Goal: Task Accomplishment & Management: Manage account settings

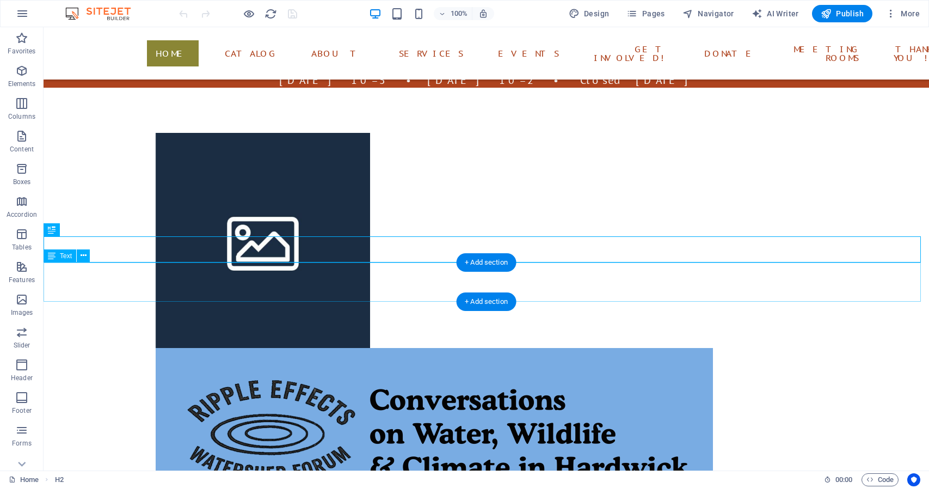
scroll to position [73, 0]
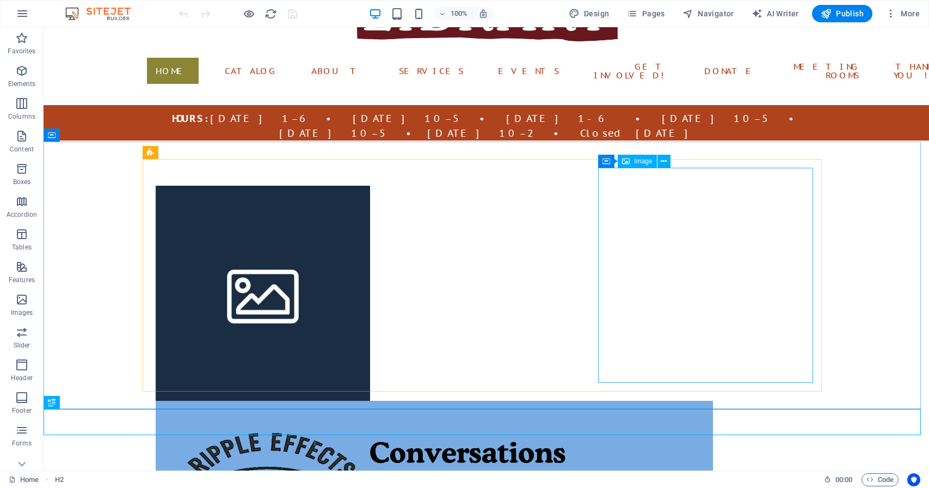
click at [643, 162] on span "Image" at bounding box center [643, 161] width 18 height 7
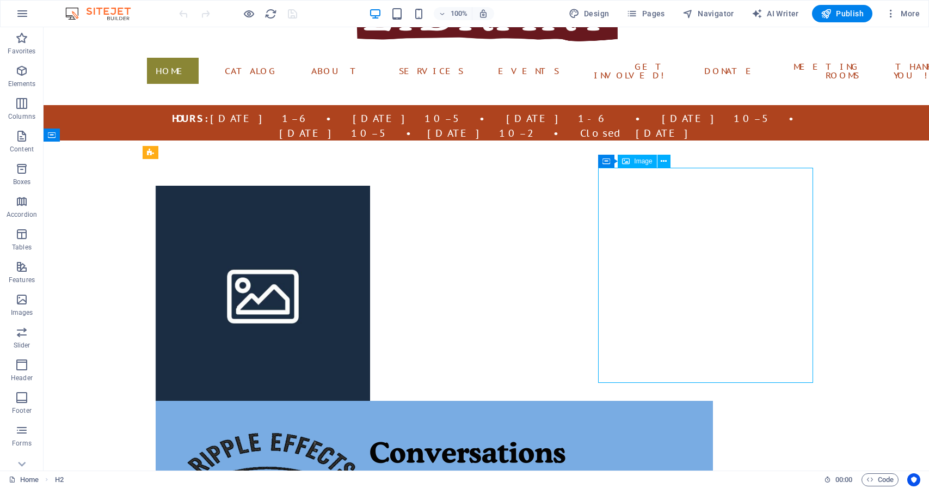
click at [643, 162] on span "Image" at bounding box center [643, 161] width 18 height 7
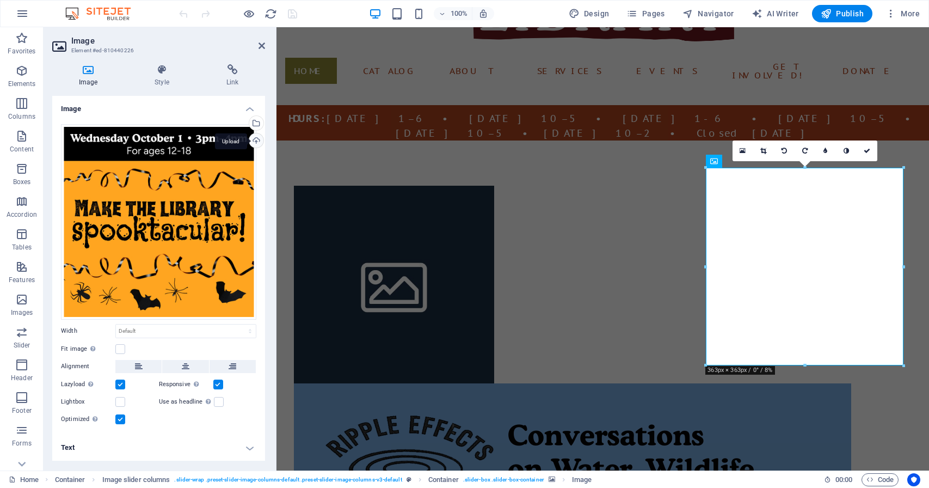
click at [256, 138] on div "Upload" at bounding box center [255, 141] width 16 height 16
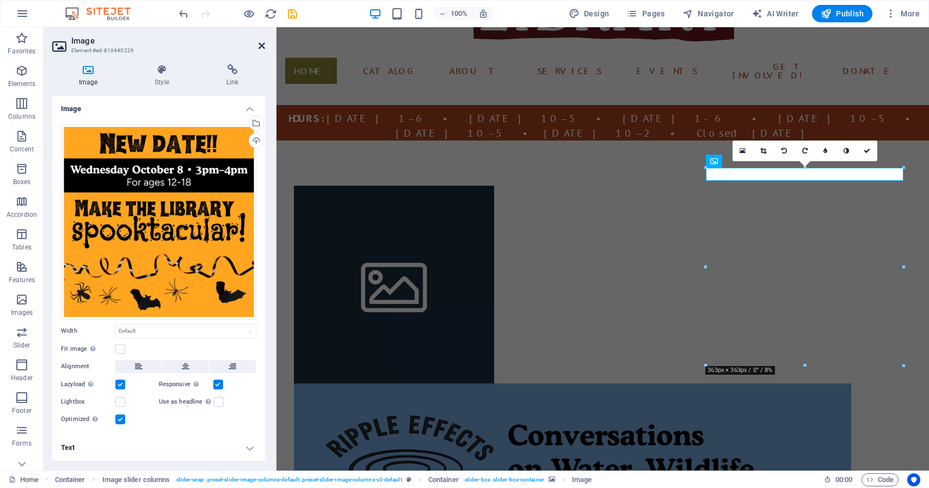
drag, startPoint x: 264, startPoint y: 43, endPoint x: 221, endPoint y: 16, distance: 51.0
click at [264, 43] on icon at bounding box center [261, 45] width 7 height 9
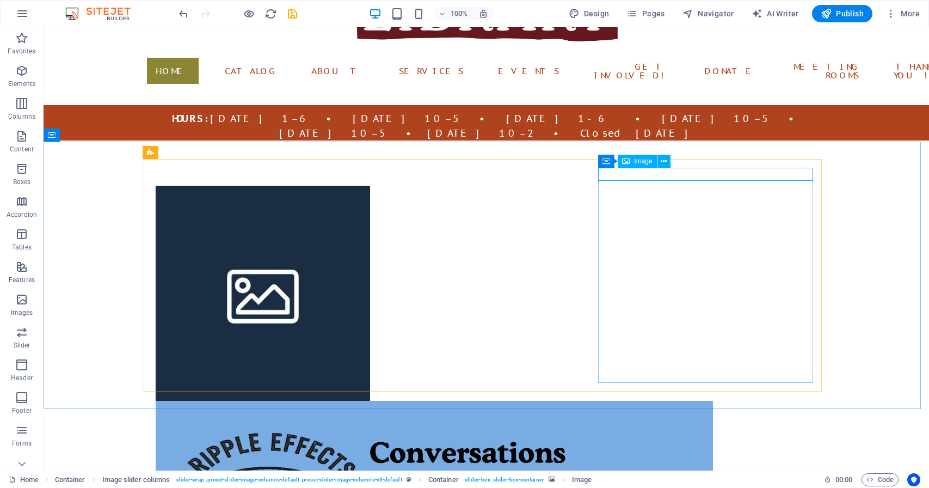
click at [641, 162] on span "Image" at bounding box center [643, 161] width 18 height 7
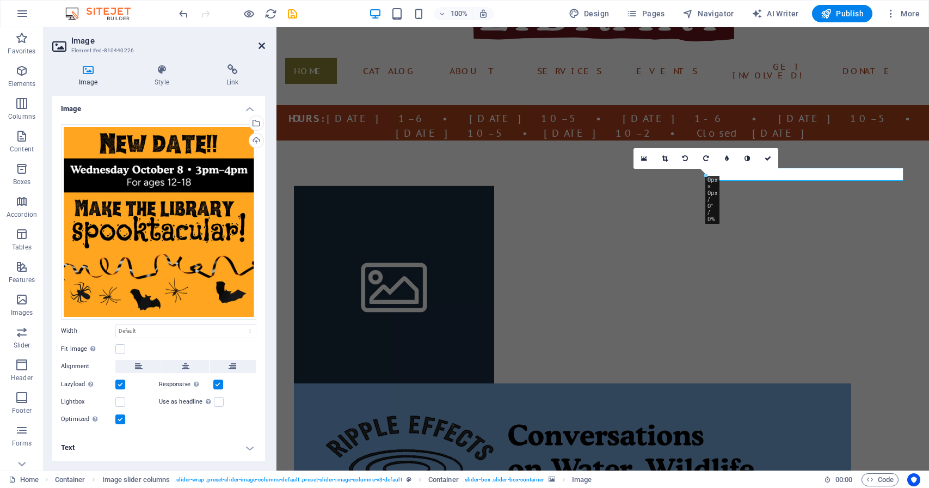
click at [262, 45] on icon at bounding box center [261, 45] width 7 height 9
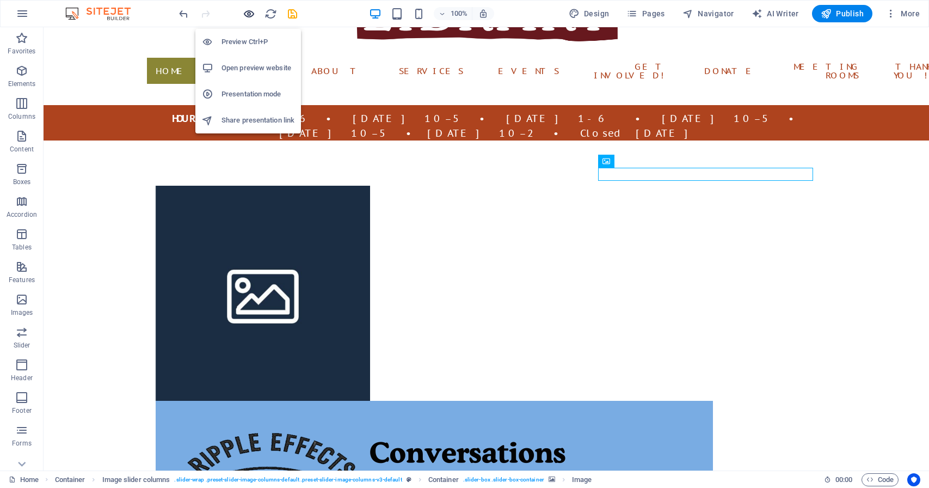
click at [249, 16] on icon "button" at bounding box center [249, 14] width 13 height 13
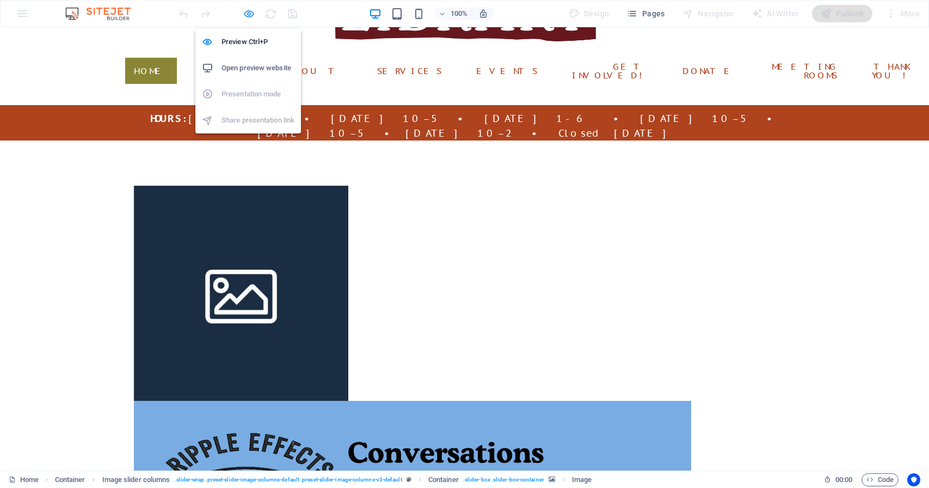
click at [249, 16] on icon "button" at bounding box center [249, 14] width 13 height 13
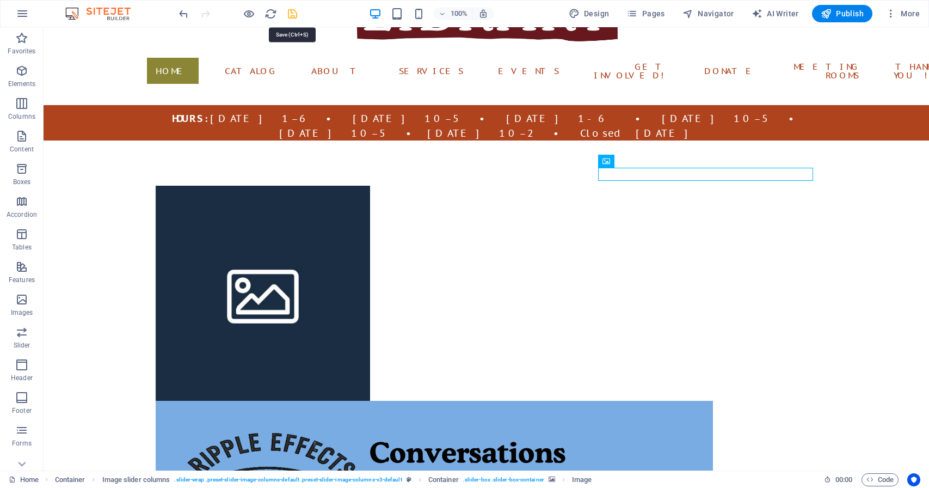
click at [291, 15] on icon "save" at bounding box center [292, 14] width 13 height 13
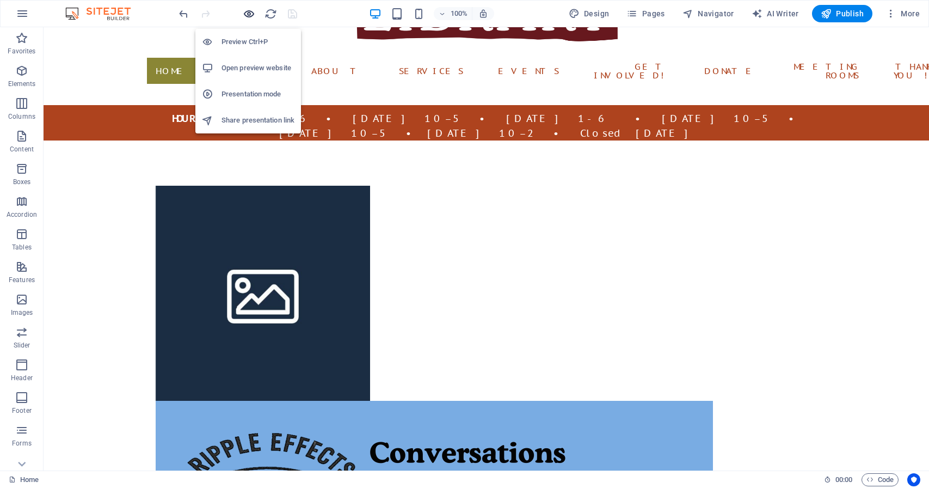
click at [251, 15] on icon "button" at bounding box center [249, 14] width 13 height 13
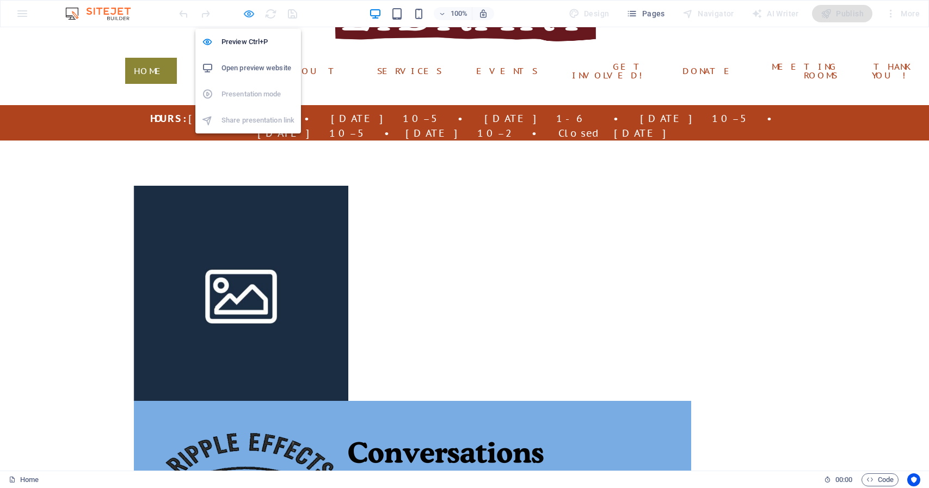
click at [251, 15] on icon "button" at bounding box center [249, 14] width 13 height 13
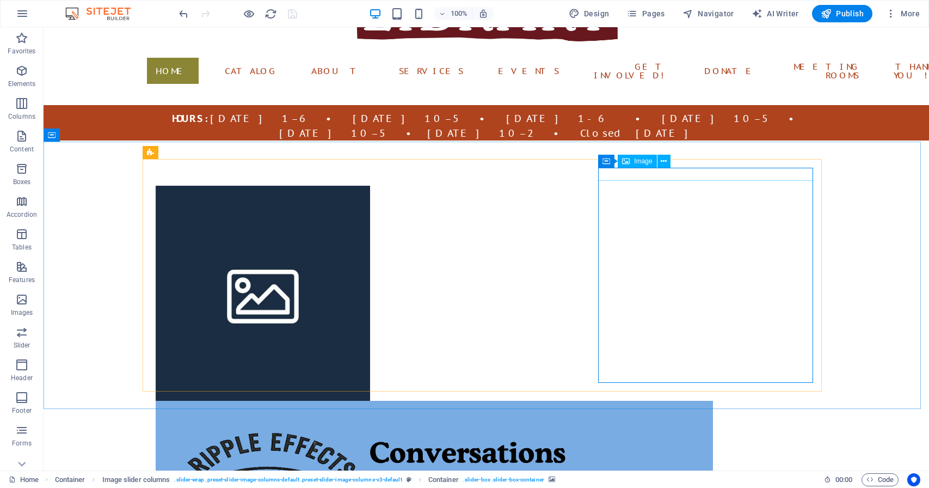
click at [642, 162] on span "Image" at bounding box center [643, 161] width 18 height 7
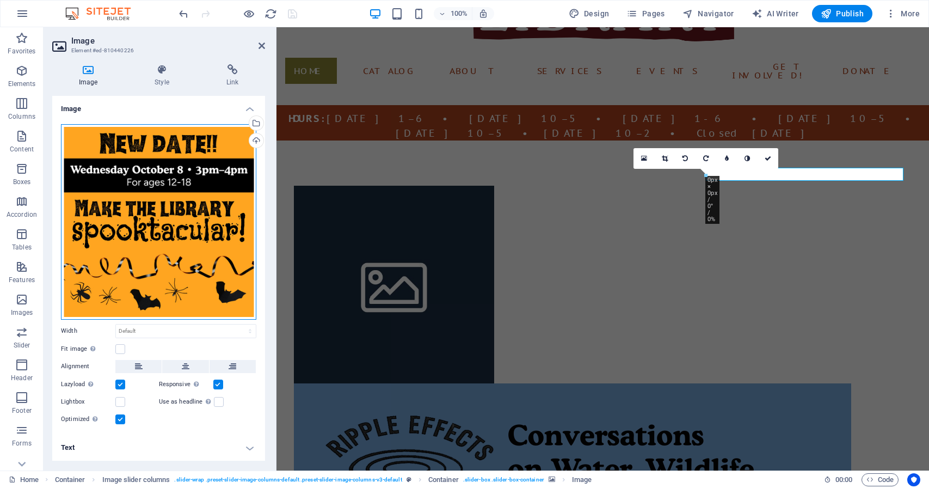
click at [217, 184] on div "Drag files here, click to choose files or select files from Files or our free s…" at bounding box center [158, 221] width 195 height 195
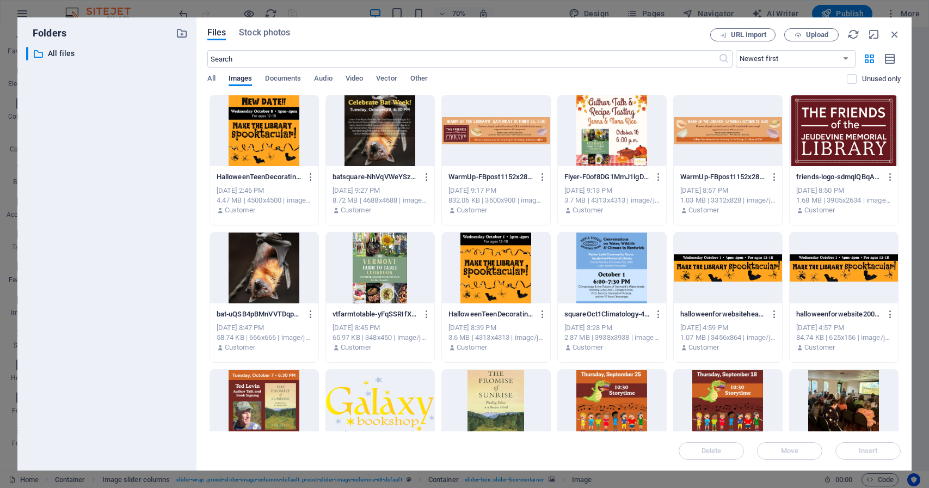
click at [262, 145] on div at bounding box center [264, 130] width 108 height 71
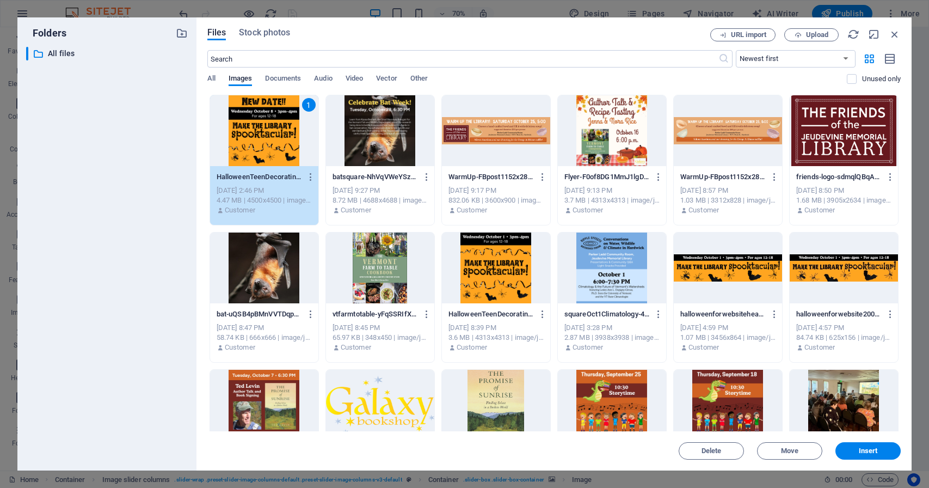
click at [262, 145] on div "1" at bounding box center [264, 130] width 108 height 71
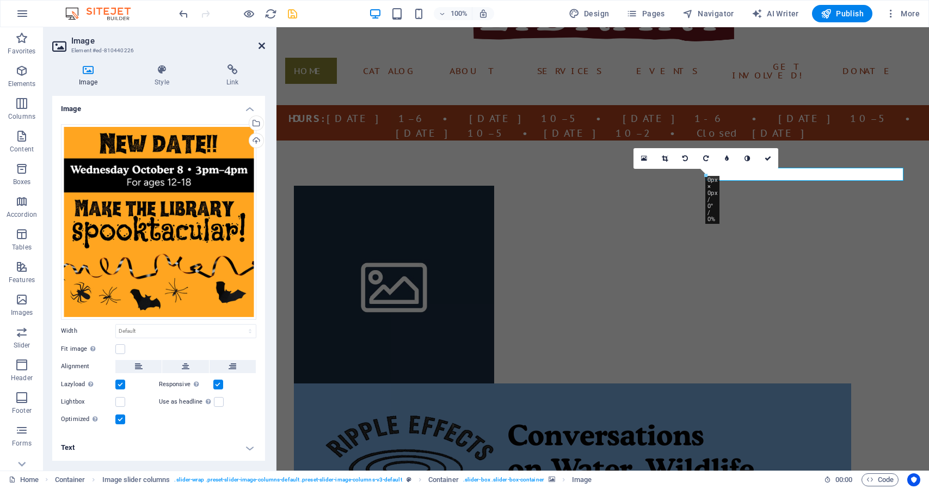
click at [262, 46] on icon at bounding box center [261, 45] width 7 height 9
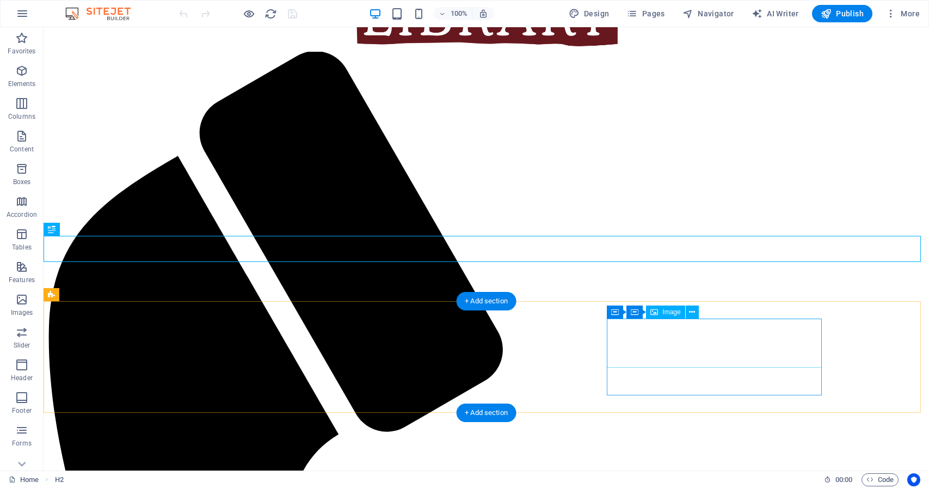
scroll to position [64, 0]
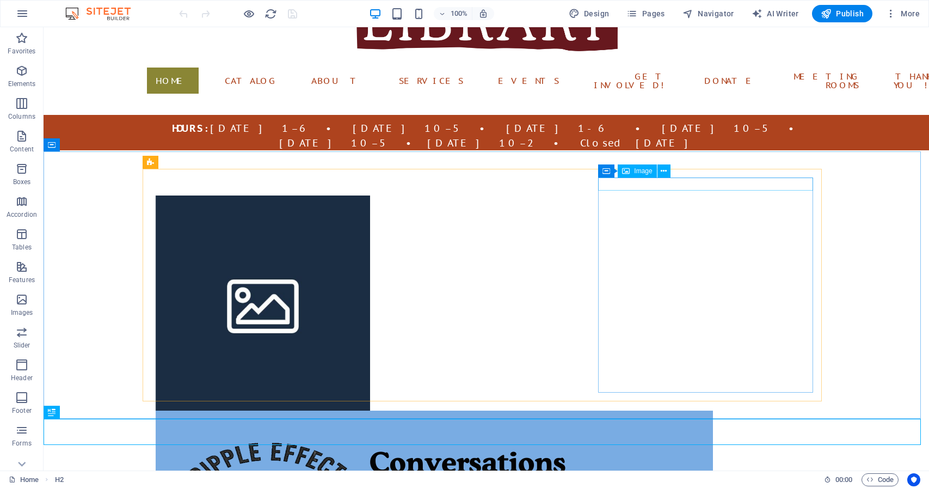
click at [639, 171] on span "Image" at bounding box center [643, 171] width 18 height 7
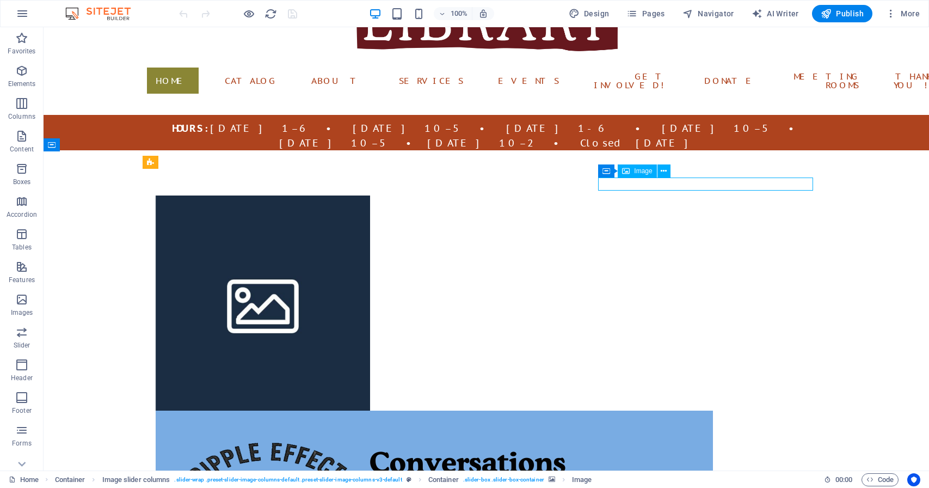
click at [639, 171] on span "Image" at bounding box center [643, 171] width 18 height 7
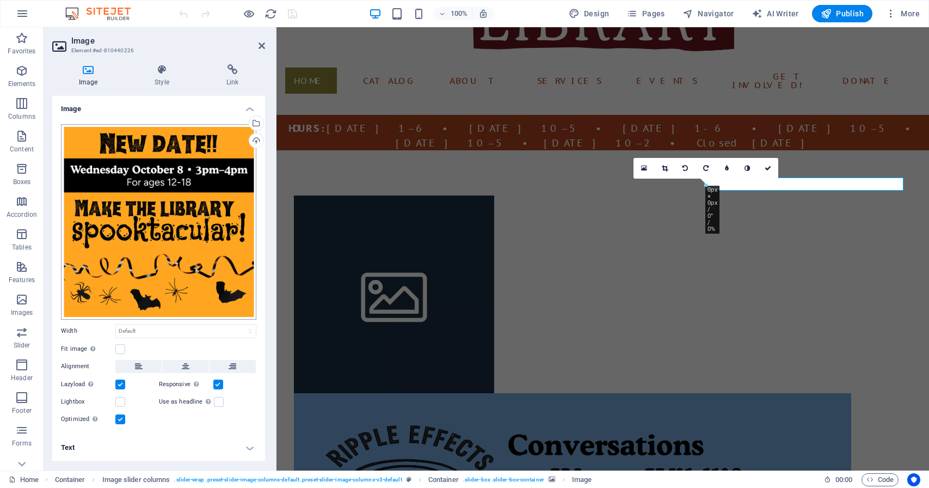
click at [221, 157] on div "Drag files here, click to choose files or select files from Files or our free s…" at bounding box center [158, 221] width 195 height 195
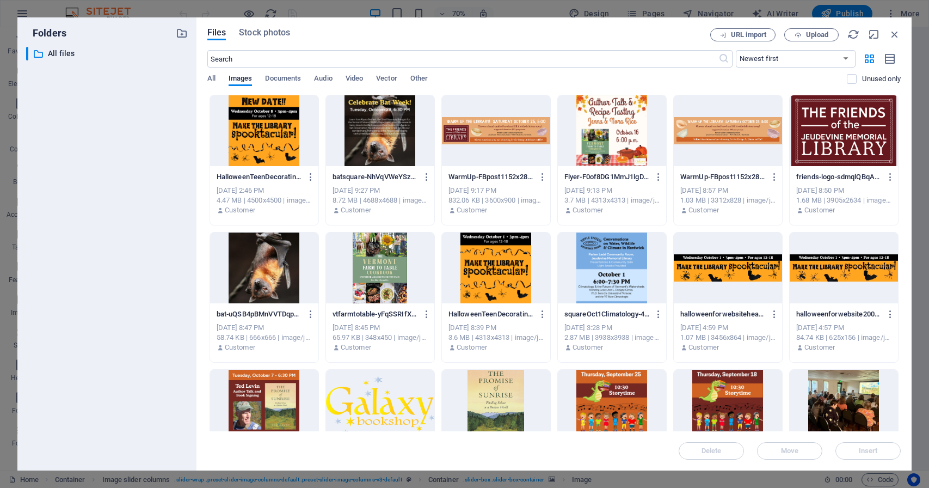
click at [279, 151] on div at bounding box center [264, 130] width 108 height 71
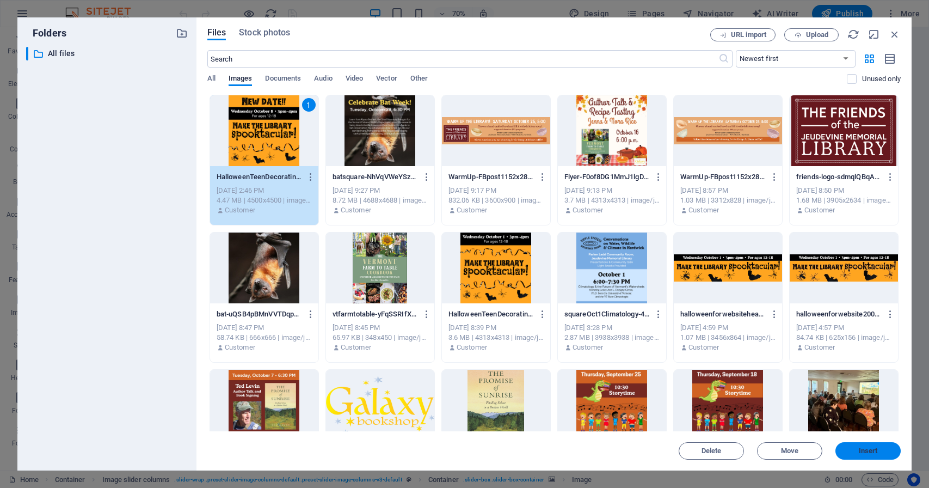
click at [865, 453] on span "Insert" at bounding box center [868, 450] width 19 height 7
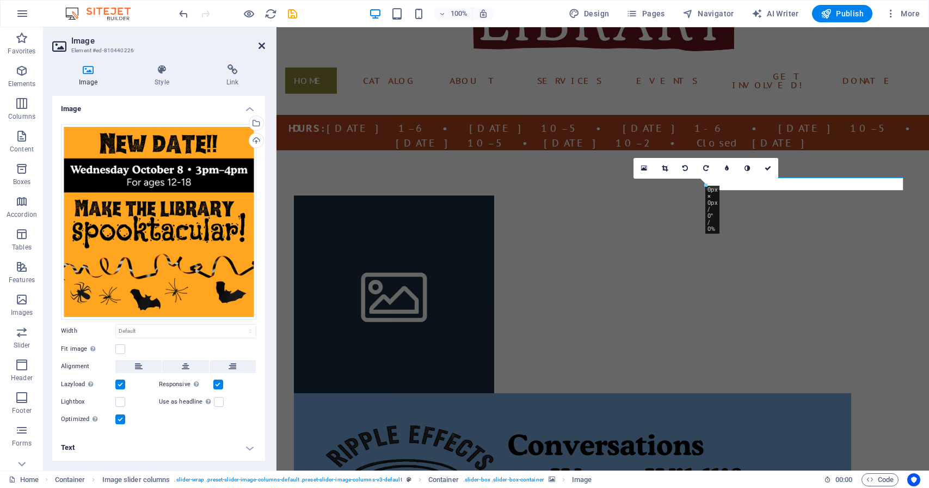
click at [261, 45] on icon at bounding box center [261, 45] width 7 height 9
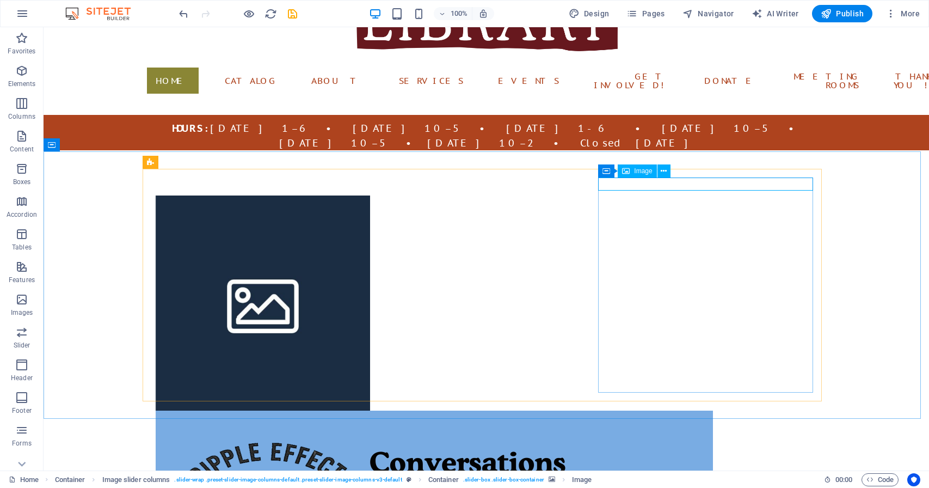
click at [647, 172] on span "Image" at bounding box center [643, 171] width 18 height 7
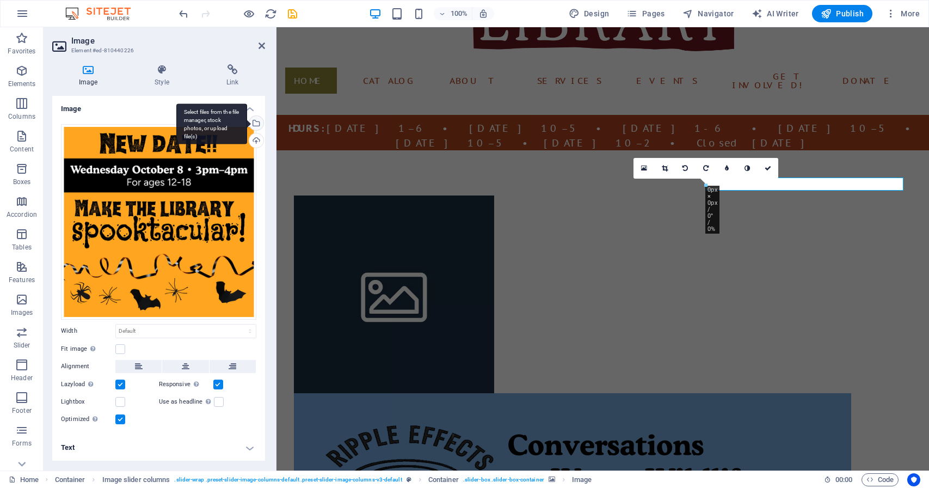
click at [257, 126] on div "Select files from the file manager, stock photos, or upload file(s)" at bounding box center [255, 124] width 16 height 16
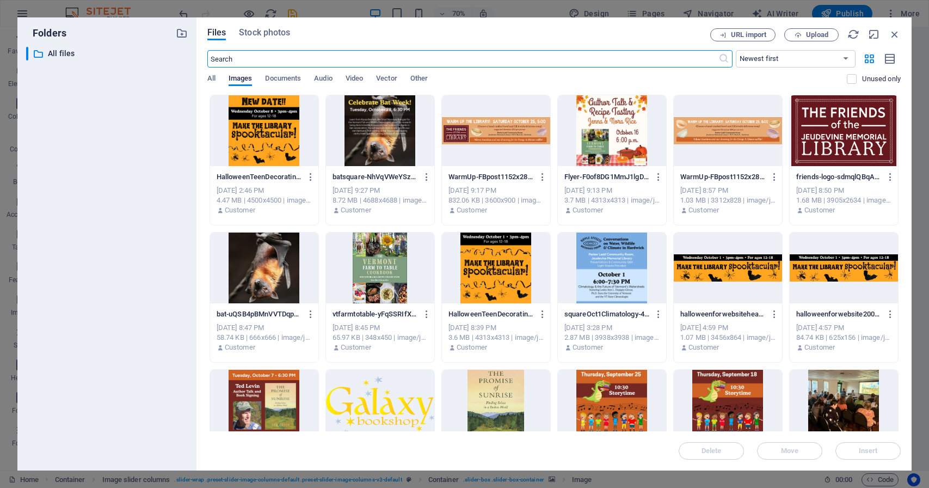
click at [504, 279] on div at bounding box center [496, 267] width 108 height 71
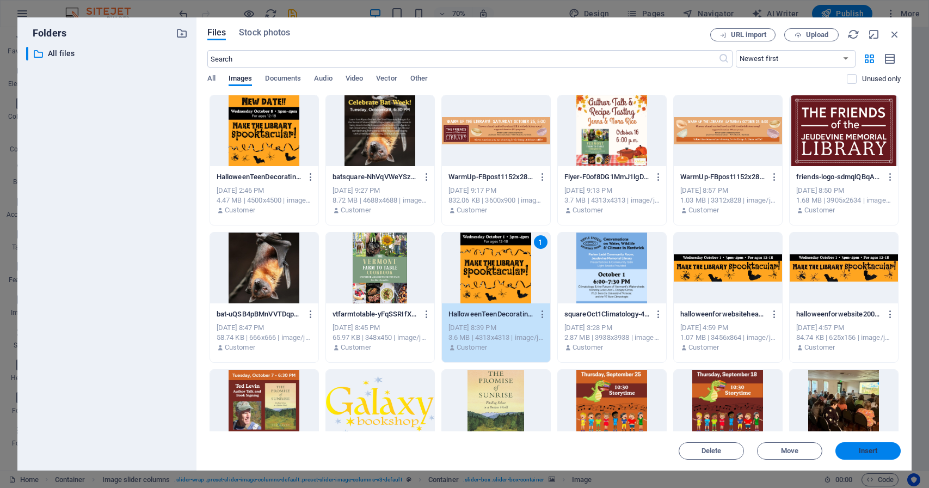
drag, startPoint x: 877, startPoint y: 454, endPoint x: 599, endPoint y: 427, distance: 279.4
click at [877, 454] on span "Insert" at bounding box center [868, 450] width 19 height 7
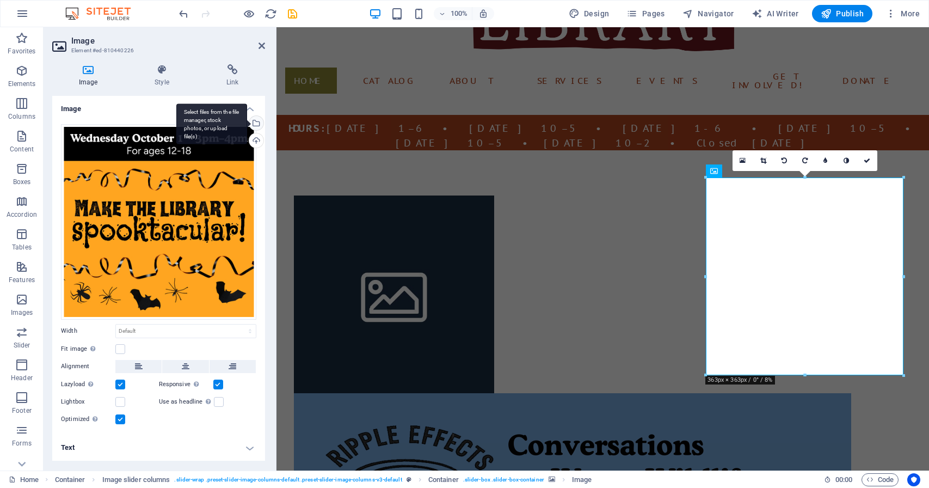
click at [257, 121] on div "Select files from the file manager, stock photos, or upload file(s)" at bounding box center [255, 124] width 16 height 16
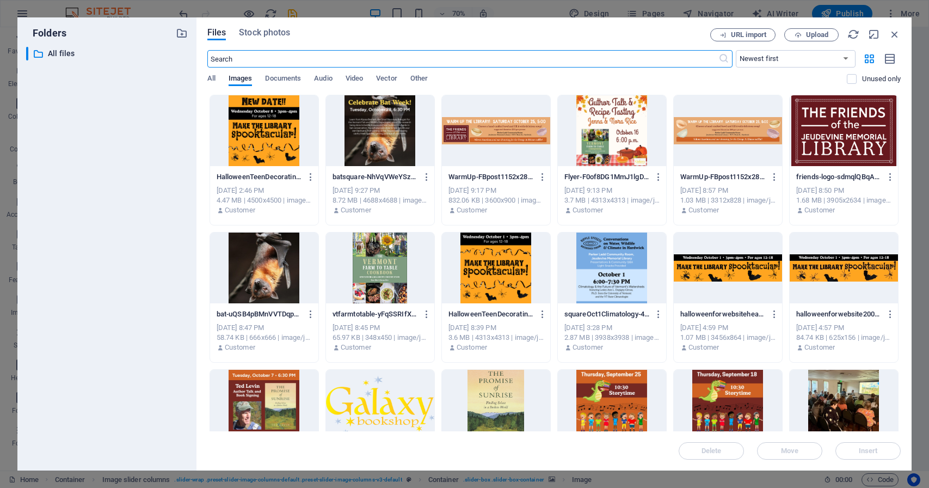
click at [296, 144] on div at bounding box center [264, 130] width 108 height 71
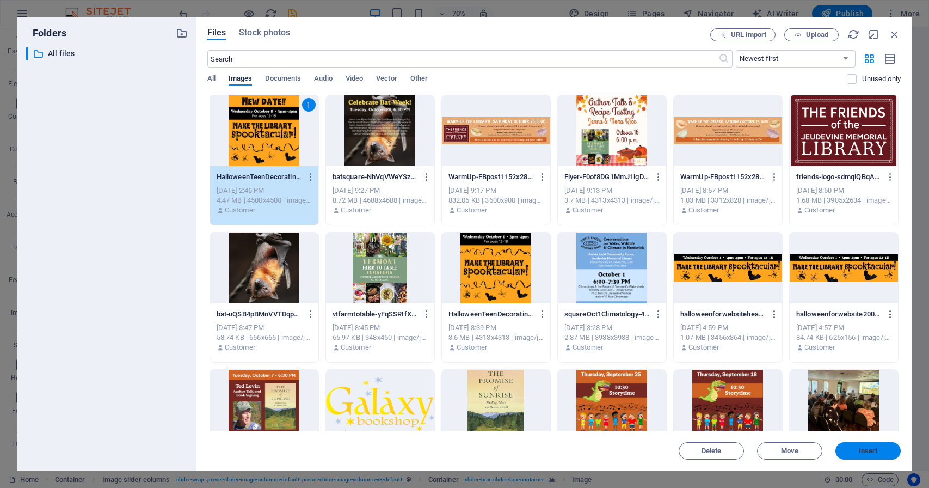
click at [880, 448] on span "Insert" at bounding box center [868, 450] width 57 height 7
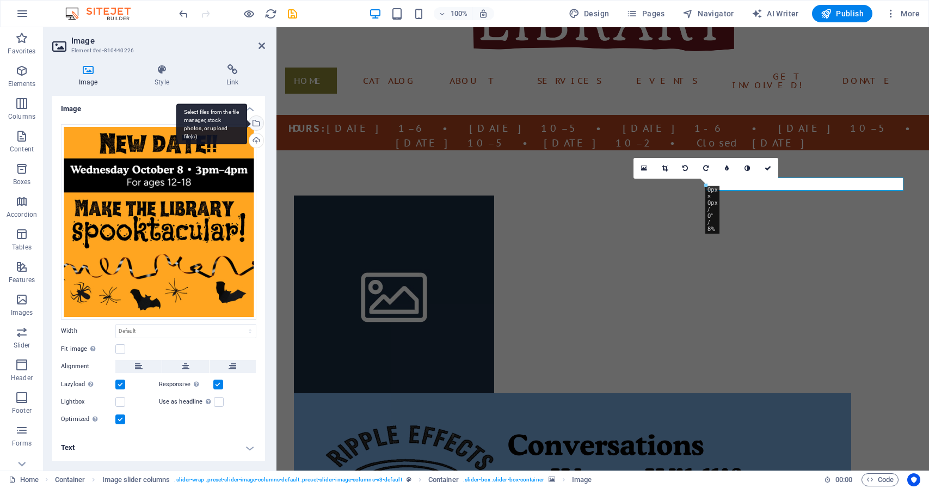
click at [258, 122] on div "Select files from the file manager, stock photos, or upload file(s)" at bounding box center [255, 124] width 16 height 16
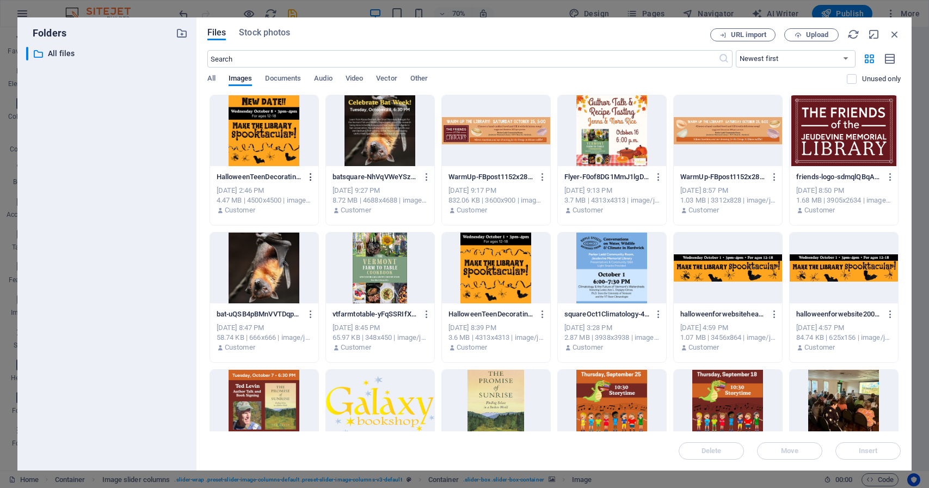
click at [313, 180] on icon "button" at bounding box center [311, 177] width 10 height 10
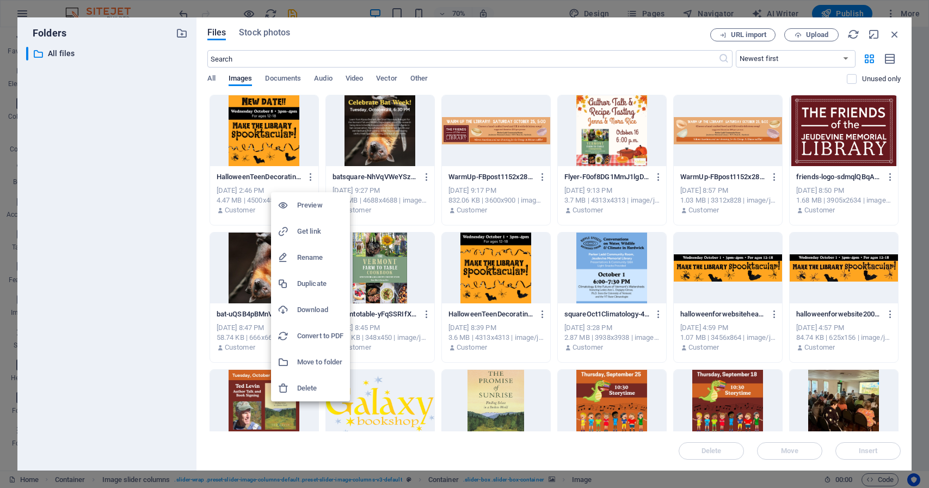
click at [289, 389] on div at bounding box center [287, 387] width 20 height 11
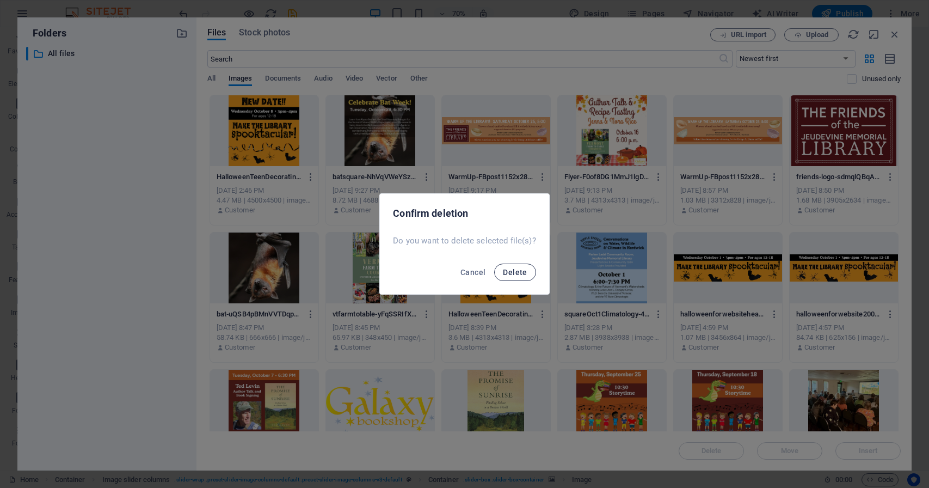
click at [512, 274] on span "Delete" at bounding box center [515, 272] width 24 height 9
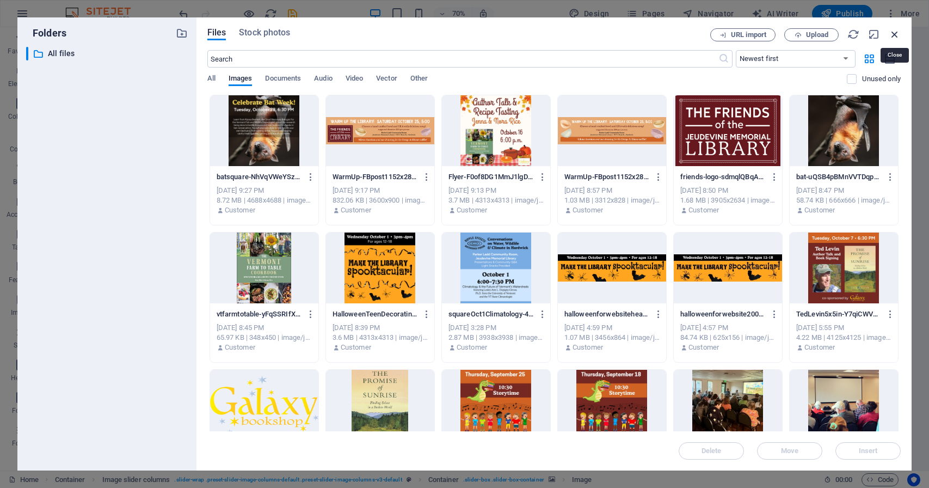
click at [892, 34] on icon "button" at bounding box center [894, 34] width 12 height 12
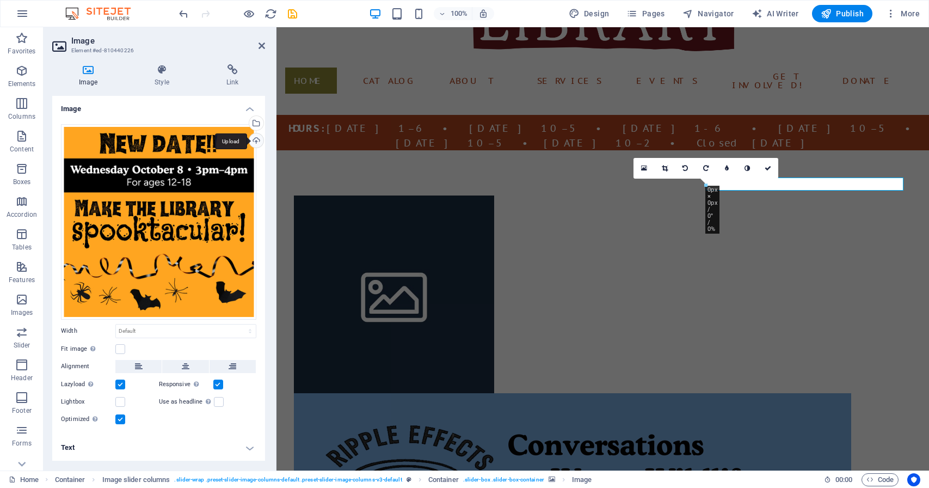
click at [260, 141] on div "Upload" at bounding box center [255, 141] width 16 height 16
click at [257, 122] on div "Select files from the file manager, stock photos, or upload file(s)" at bounding box center [255, 124] width 16 height 16
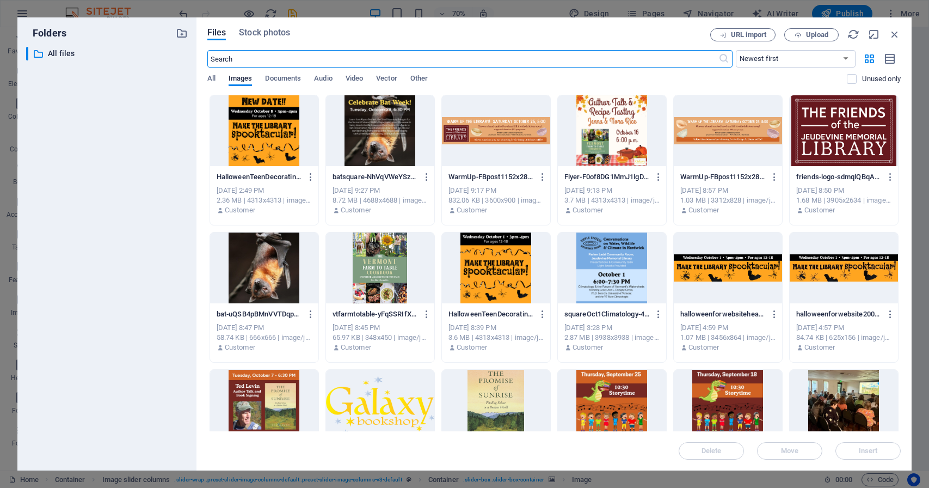
click at [297, 155] on div at bounding box center [264, 130] width 108 height 71
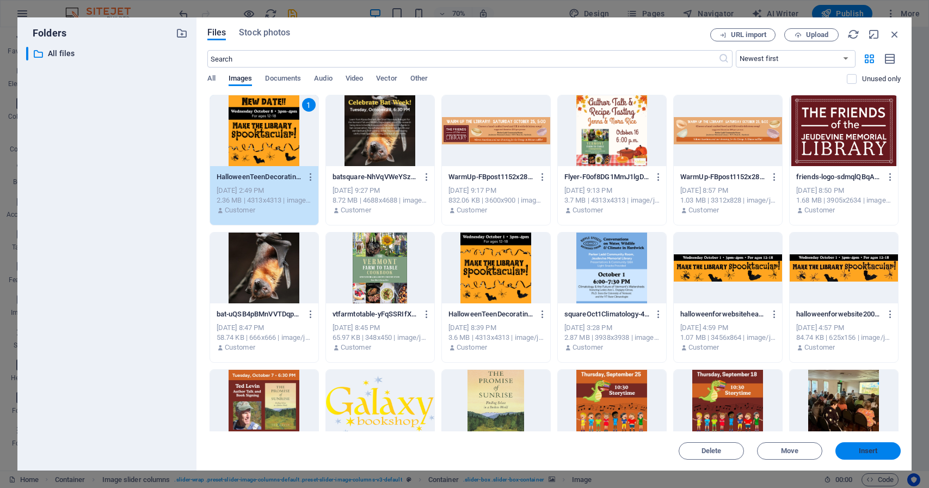
click at [878, 455] on button "Insert" at bounding box center [867, 450] width 65 height 17
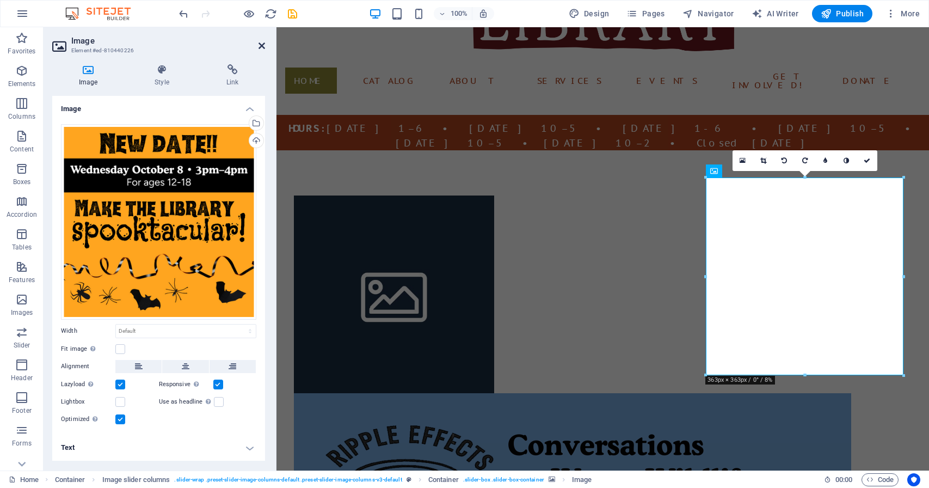
click at [263, 47] on icon at bounding box center [261, 45] width 7 height 9
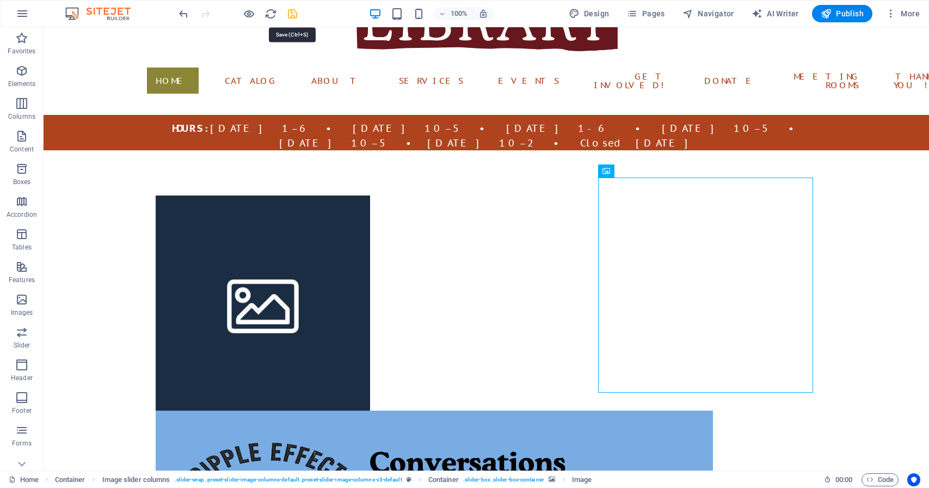
click at [297, 14] on icon "save" at bounding box center [292, 14] width 13 height 13
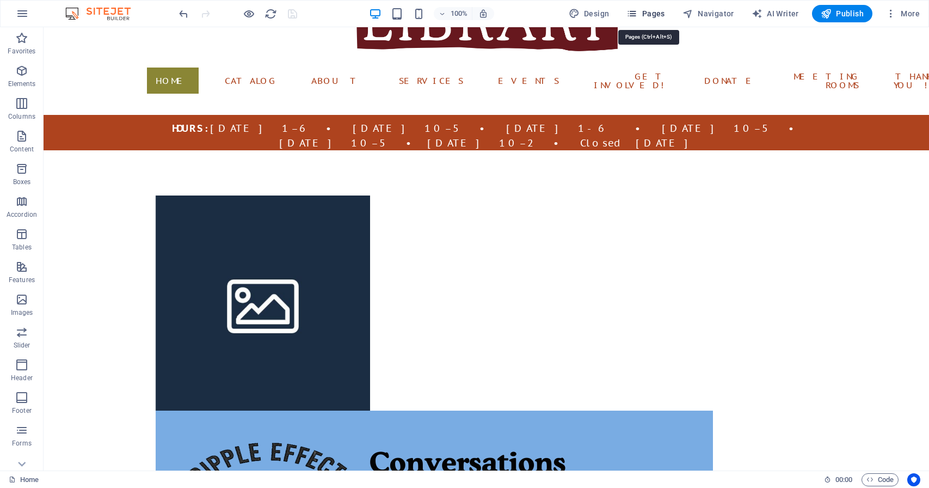
click at [654, 17] on span "Pages" at bounding box center [645, 13] width 38 height 11
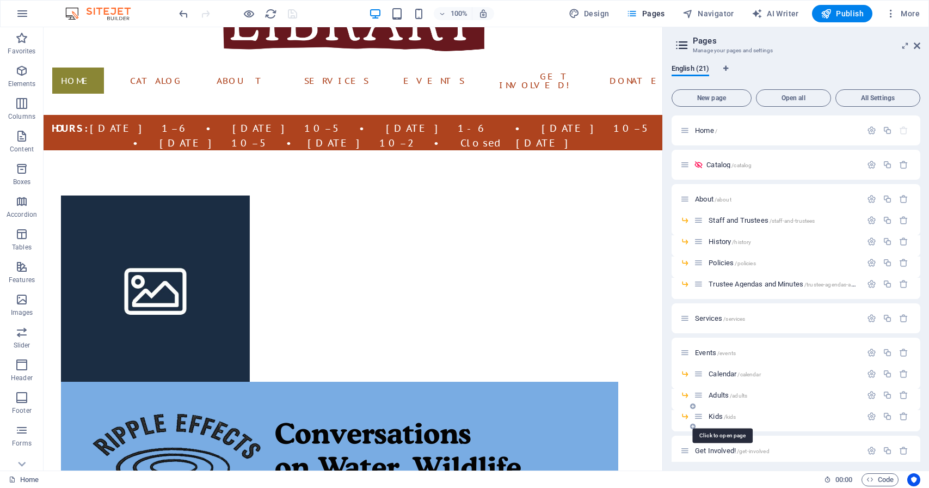
click at [713, 417] on span "Kids /kids" at bounding box center [721, 416] width 27 height 8
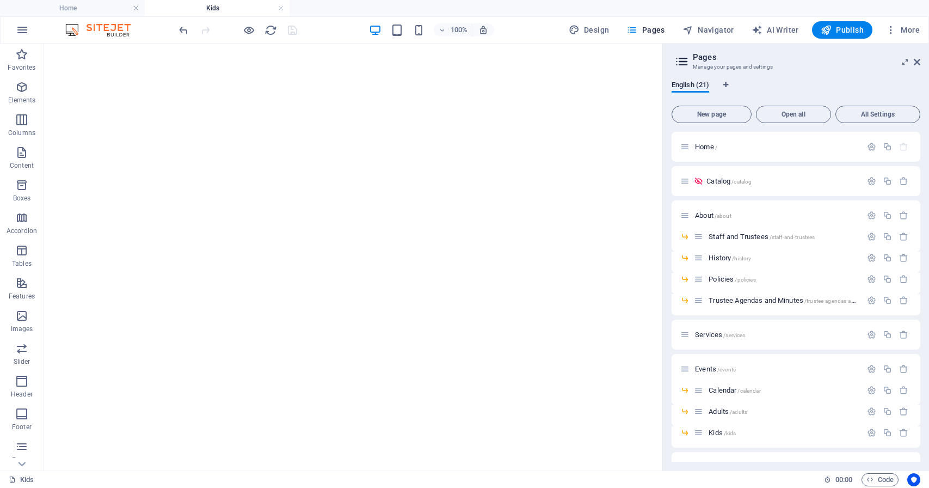
click at [916, 61] on icon at bounding box center [917, 62] width 7 height 9
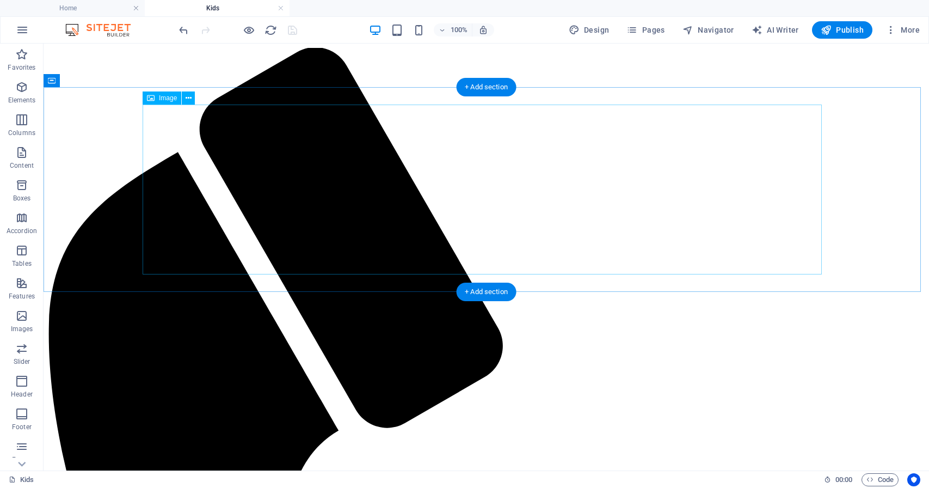
scroll to position [0, 0]
click at [168, 97] on span "Image" at bounding box center [168, 98] width 18 height 7
select select "%"
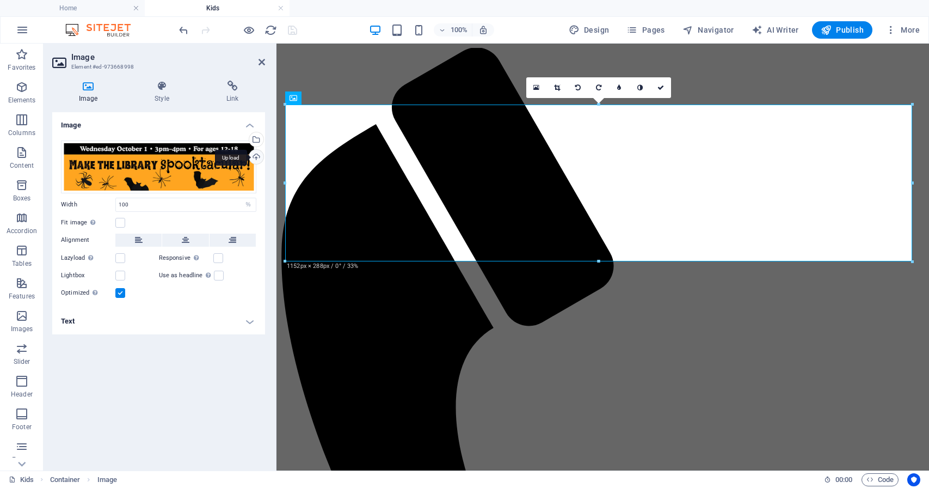
click at [257, 157] on div "Upload" at bounding box center [255, 158] width 16 height 16
click at [261, 64] on icon at bounding box center [261, 62] width 7 height 9
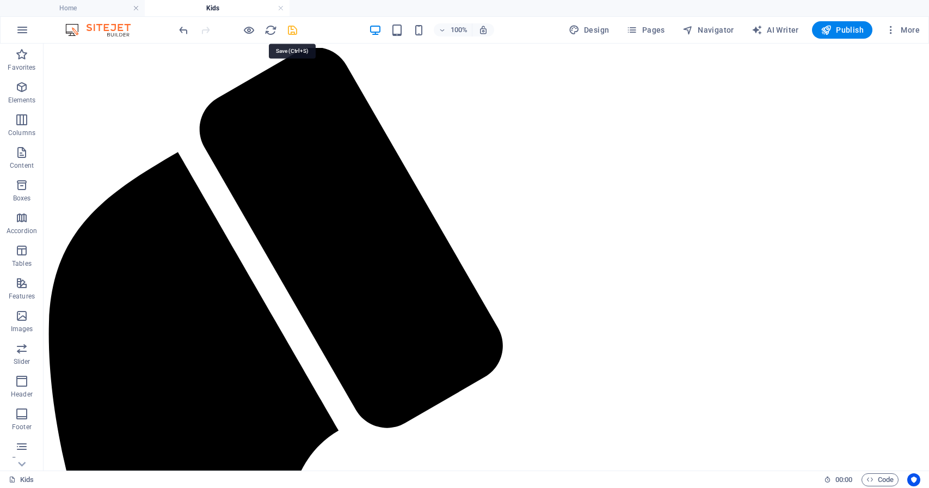
click at [291, 34] on icon "save" at bounding box center [292, 30] width 13 height 13
click at [844, 32] on span "Publish" at bounding box center [841, 29] width 43 height 11
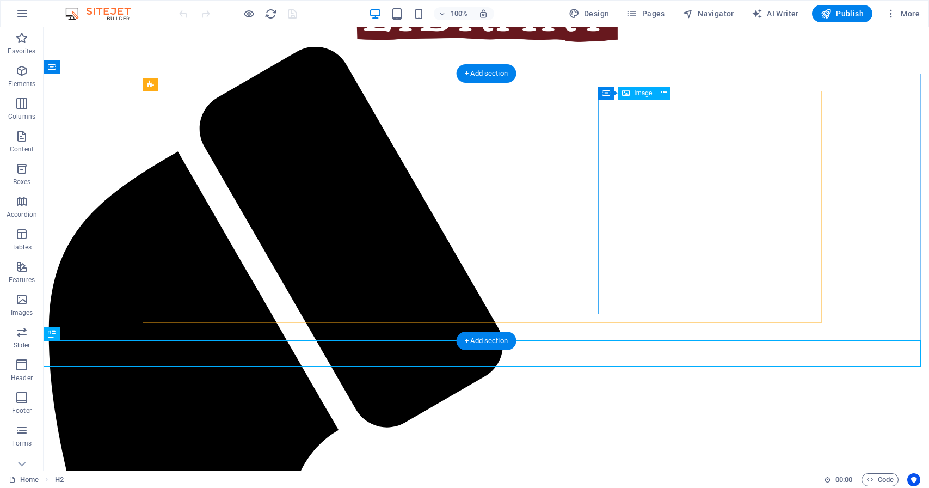
scroll to position [29, 0]
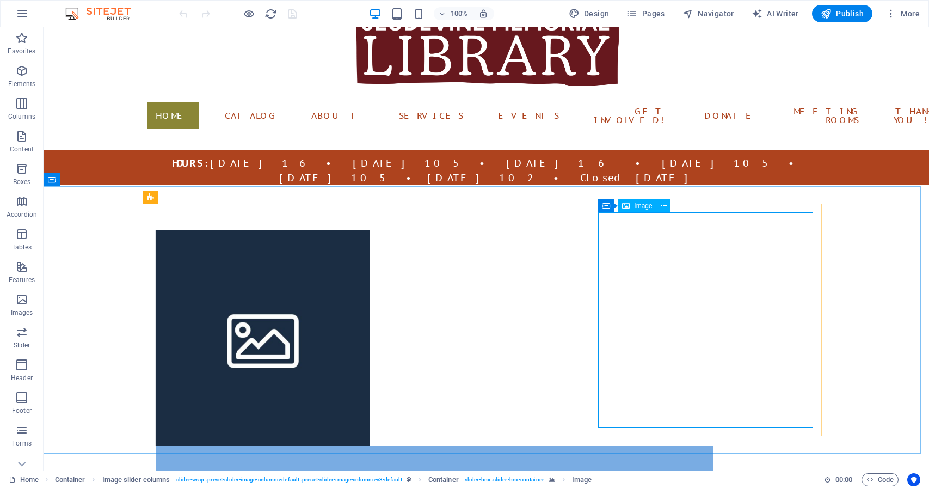
click at [643, 208] on span "Image" at bounding box center [643, 205] width 18 height 7
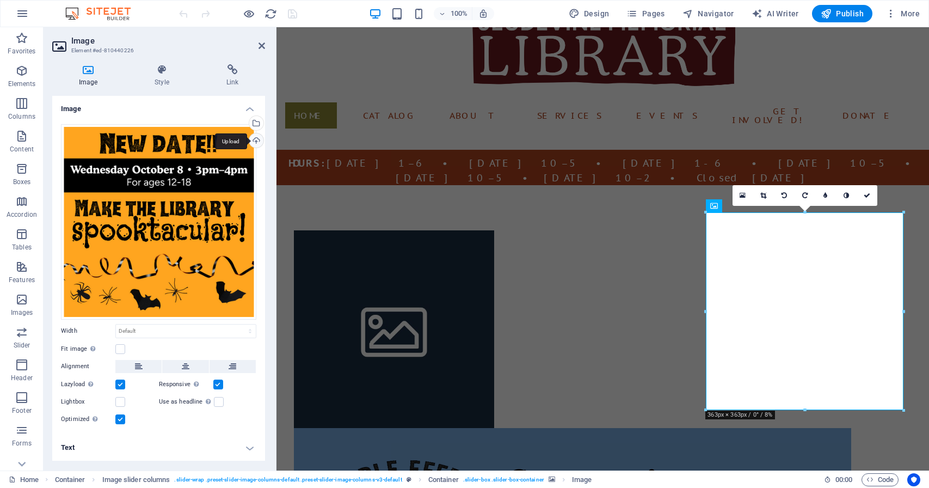
click at [256, 140] on div "Upload" at bounding box center [255, 141] width 16 height 16
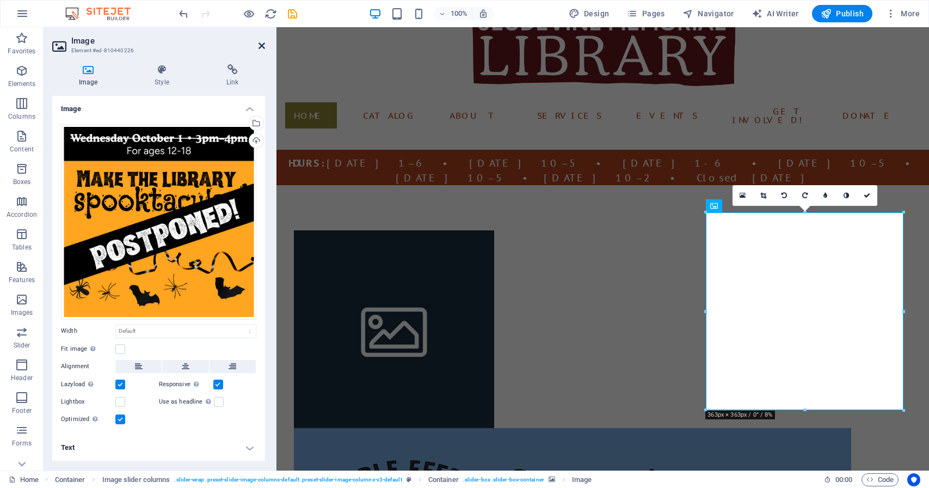
click at [263, 44] on icon at bounding box center [261, 45] width 7 height 9
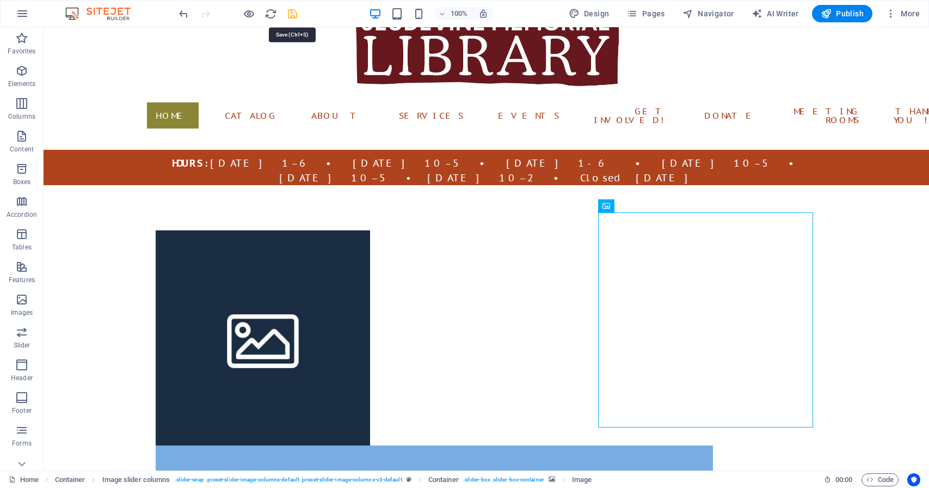
click at [292, 16] on icon "save" at bounding box center [292, 14] width 13 height 13
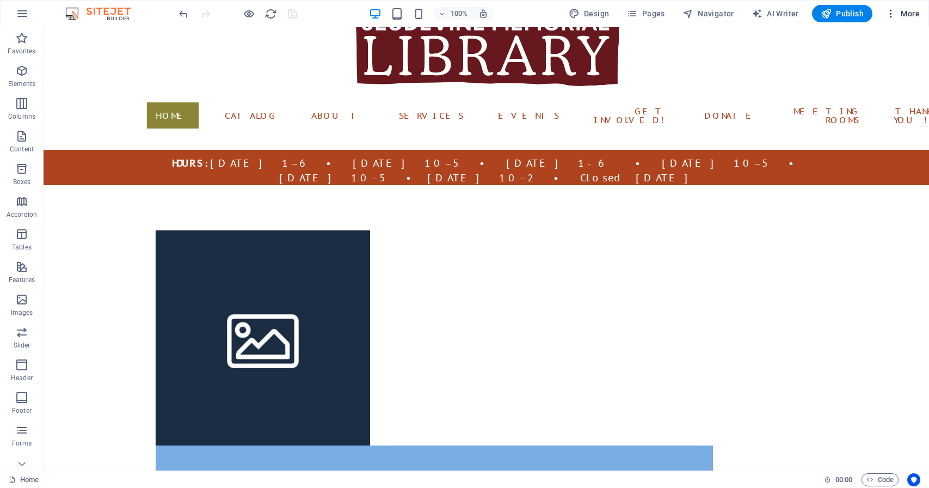
click at [895, 16] on icon "button" at bounding box center [890, 13] width 11 height 11
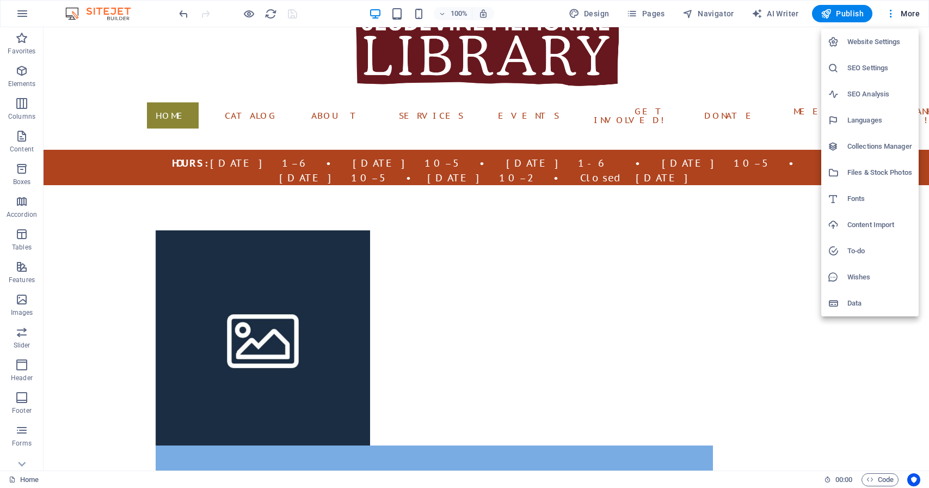
click at [873, 173] on h6 "Files & Stock Photos" at bounding box center [879, 172] width 65 height 13
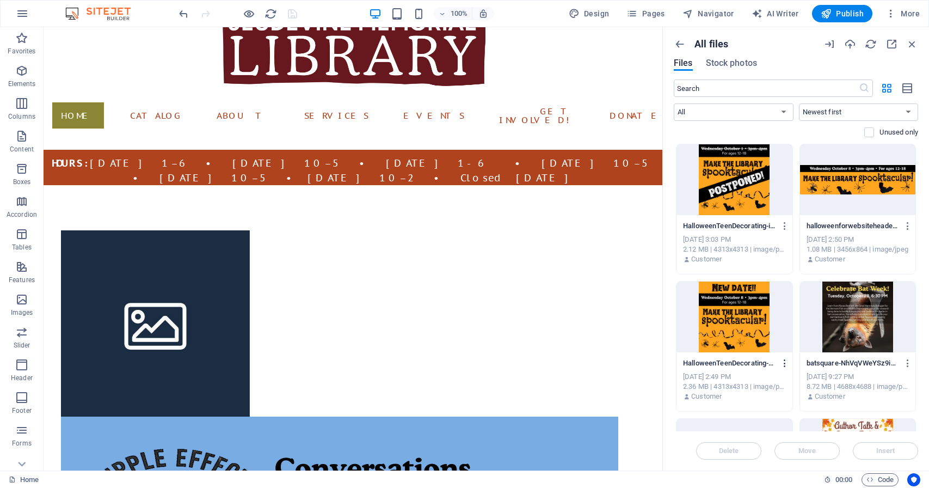
click at [780, 365] on icon "button" at bounding box center [785, 363] width 10 height 10
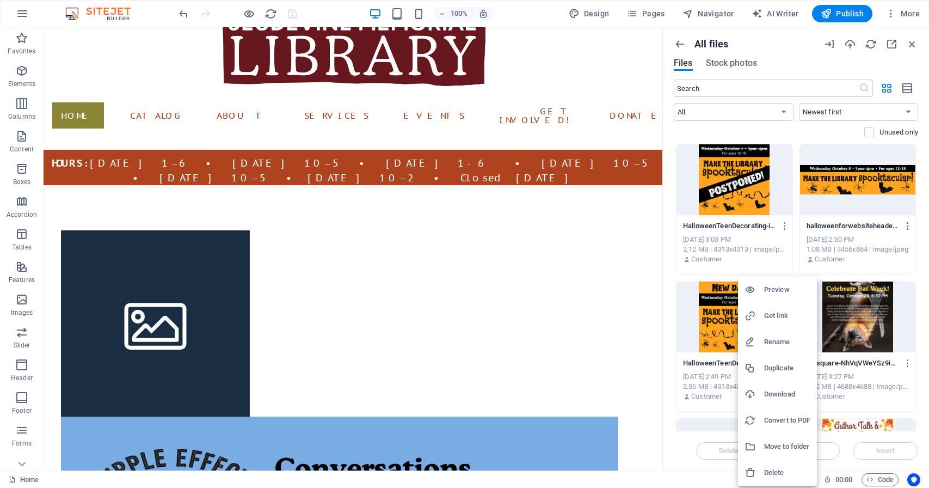
click at [782, 470] on h6 "Delete" at bounding box center [787, 472] width 46 height 13
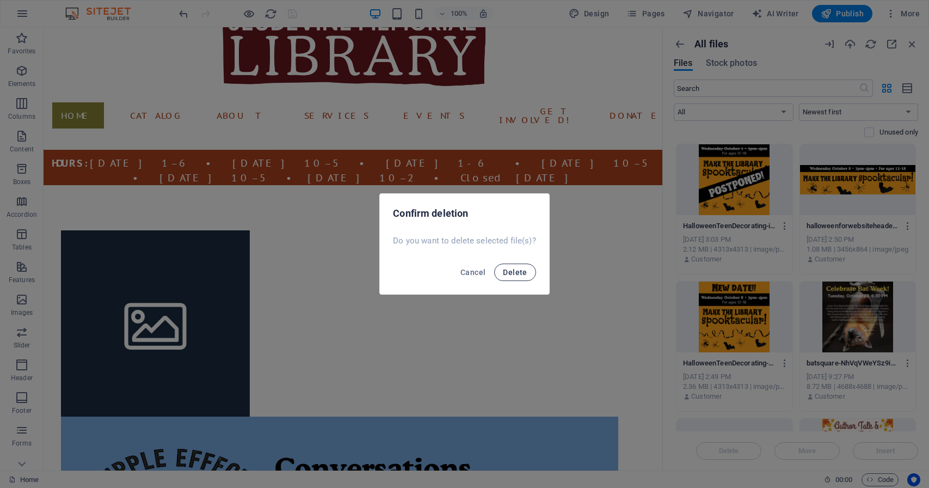
click at [515, 270] on span "Delete" at bounding box center [515, 272] width 24 height 9
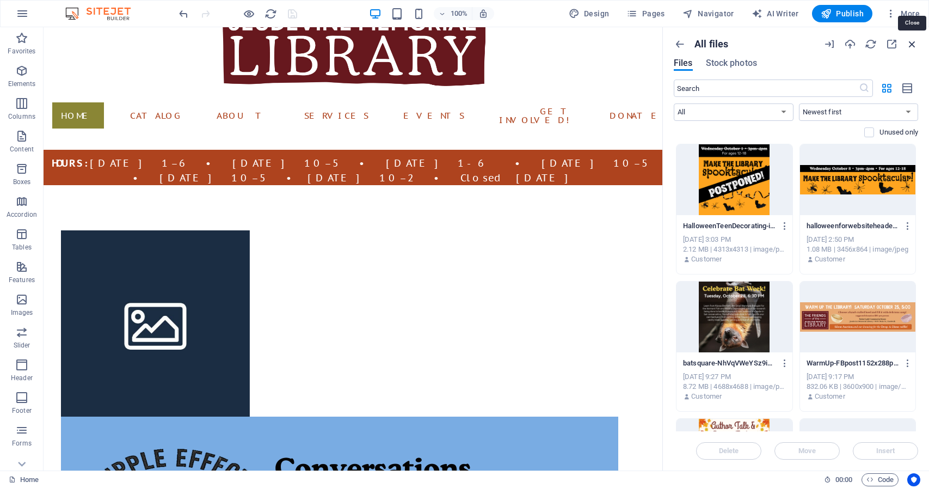
drag, startPoint x: 910, startPoint y: 43, endPoint x: 815, endPoint y: 1, distance: 104.0
click at [910, 43] on icon "button" at bounding box center [912, 44] width 12 height 12
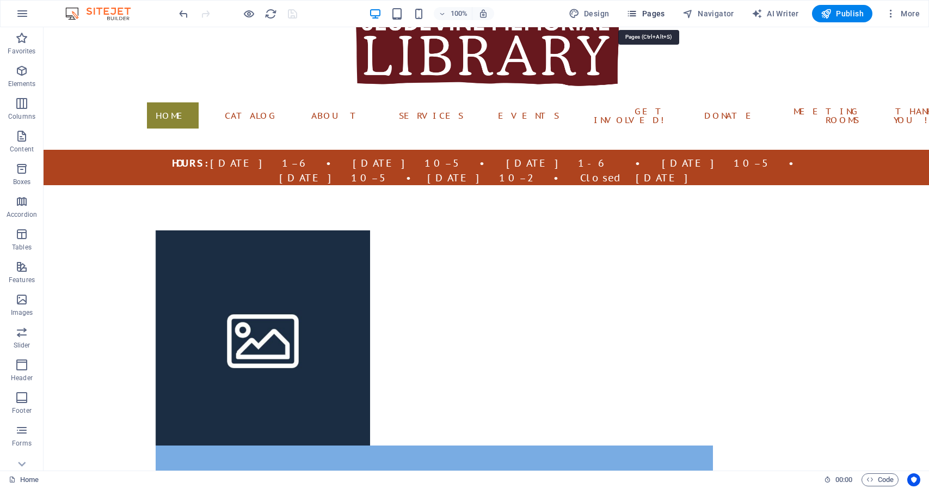
click at [659, 13] on span "Pages" at bounding box center [645, 13] width 38 height 11
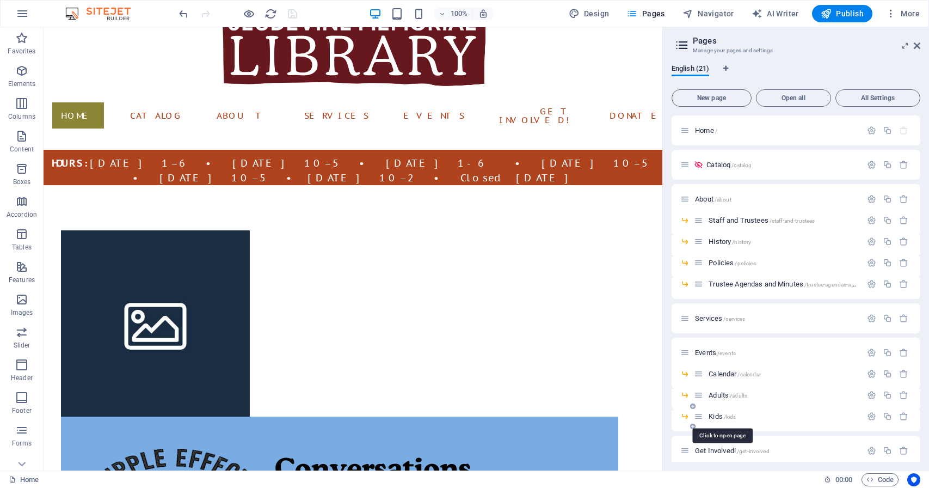
click at [718, 416] on span "Kids /kids" at bounding box center [721, 416] width 27 height 8
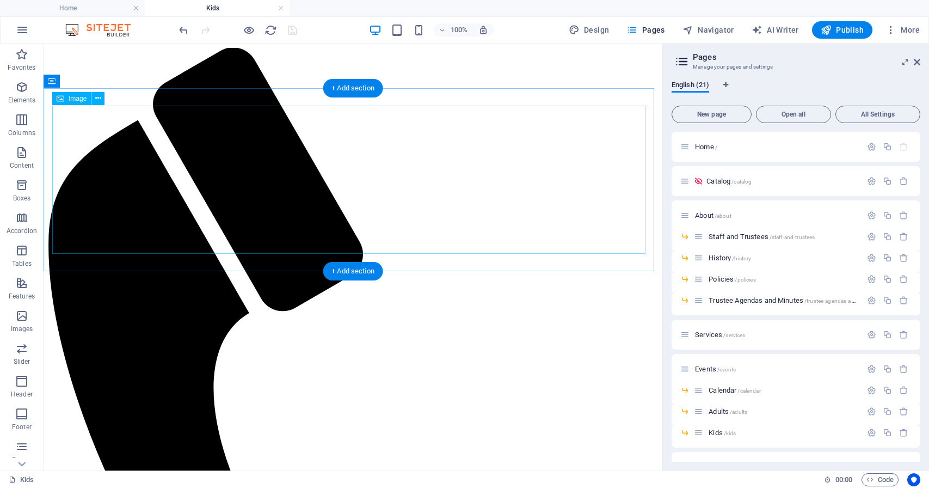
scroll to position [0, 0]
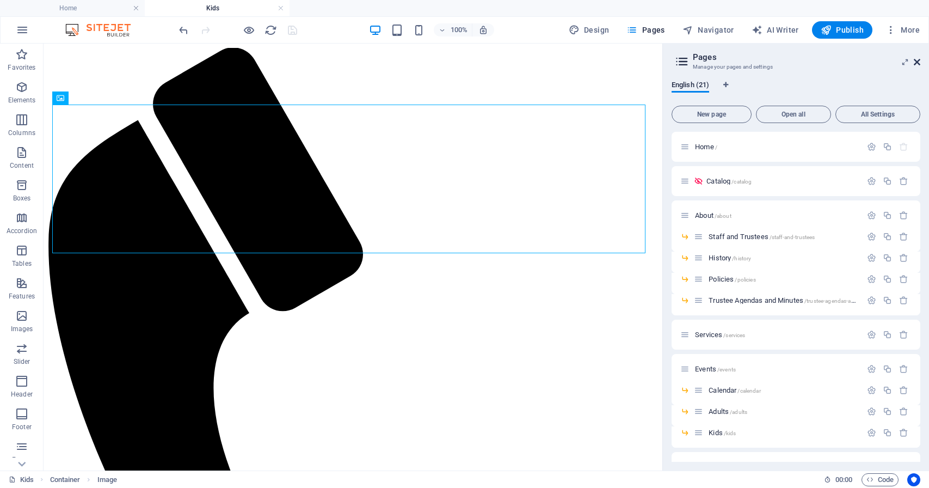
click at [916, 64] on icon at bounding box center [917, 62] width 7 height 9
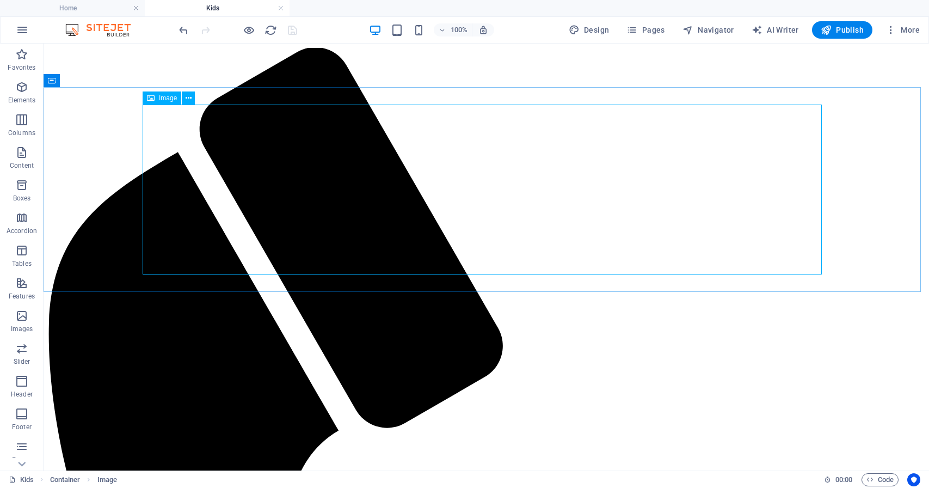
click at [174, 100] on span "Image" at bounding box center [168, 98] width 18 height 7
select select "%"
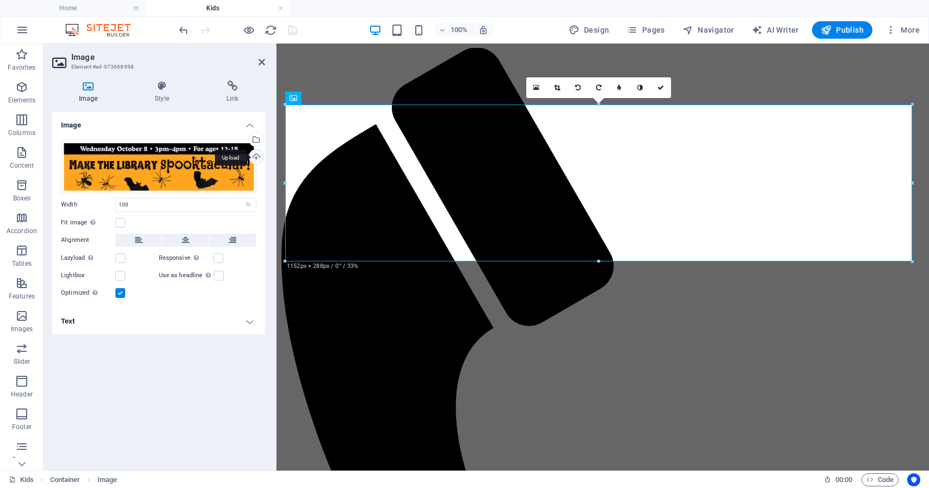
click at [255, 158] on div "Upload" at bounding box center [255, 158] width 16 height 16
drag, startPoint x: 262, startPoint y: 63, endPoint x: 238, endPoint y: 2, distance: 65.5
click at [262, 63] on icon at bounding box center [261, 62] width 7 height 9
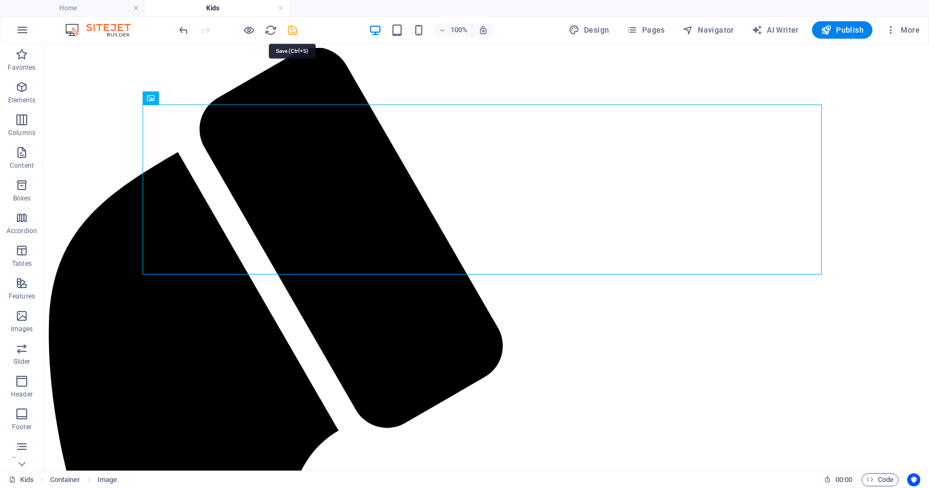
click at [293, 33] on icon "save" at bounding box center [292, 30] width 13 height 13
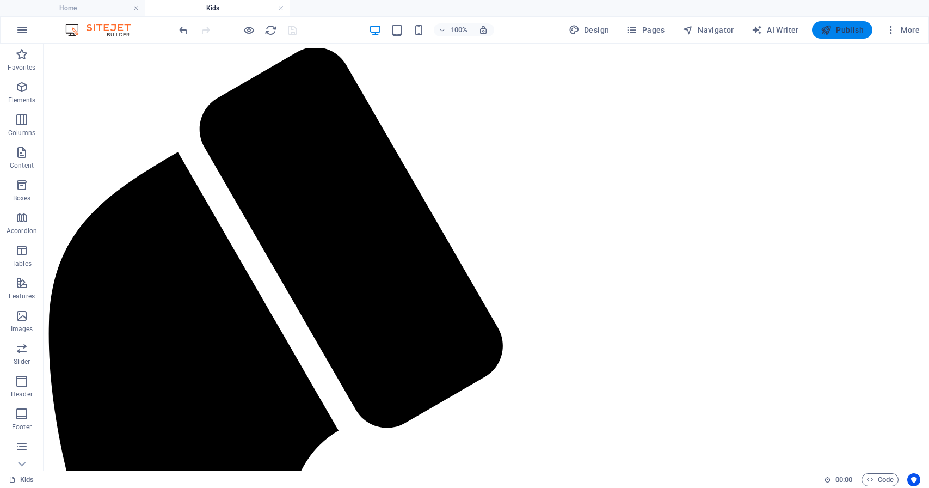
click at [843, 28] on span "Publish" at bounding box center [841, 29] width 43 height 11
